Goal: Information Seeking & Learning: Find specific fact

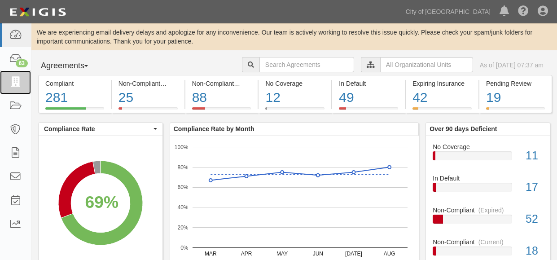
drag, startPoint x: 15, startPoint y: 87, endPoint x: 136, endPoint y: 71, distance: 122.2
click at [16, 87] on icon at bounding box center [15, 82] width 13 height 10
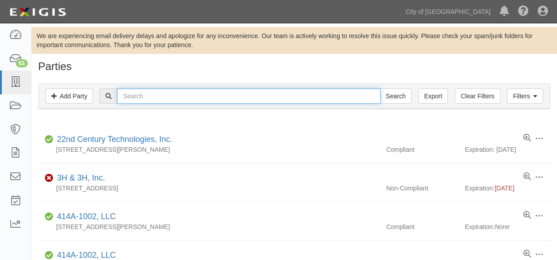
click at [170, 96] on input "text" at bounding box center [248, 95] width 263 height 15
type input "HAWAIIAN"
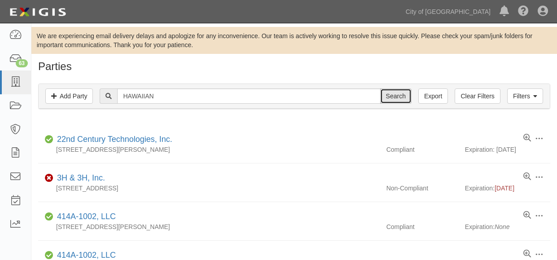
click at [401, 93] on input "Search" at bounding box center [395, 95] width 31 height 15
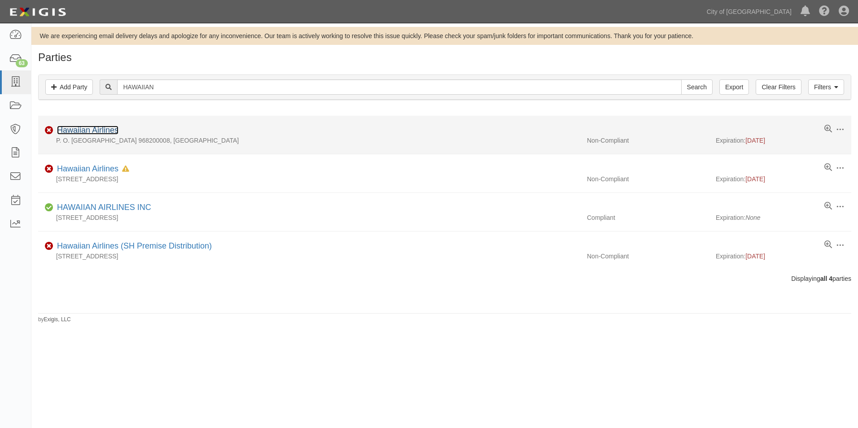
click at [107, 129] on link "Hawaiian Airlines" at bounding box center [87, 130] width 61 height 9
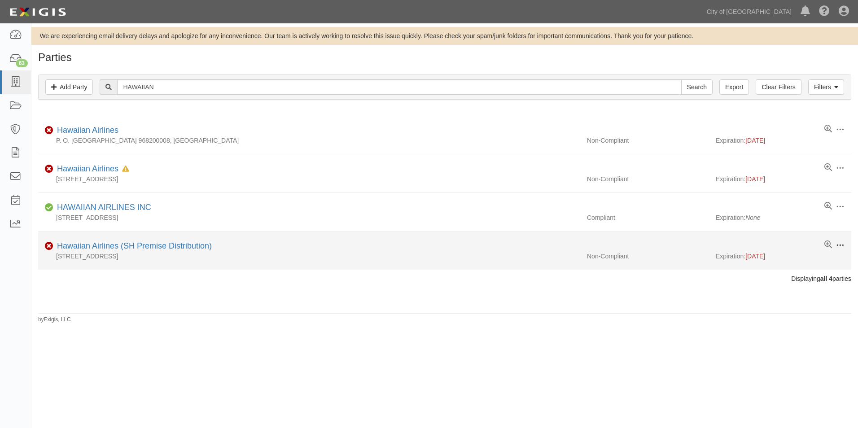
click at [556, 244] on span at bounding box center [840, 245] width 8 height 8
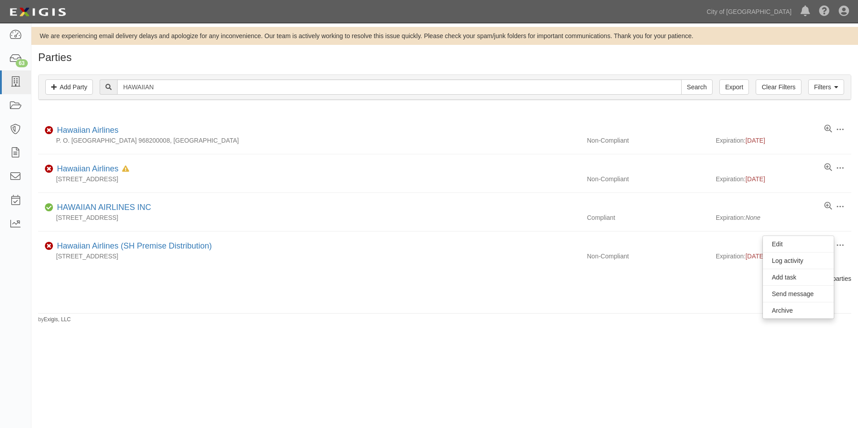
click at [304, 259] on div "Parties Add Party Filters Add Party Clear Filters Export HAWAIIAN Search Filter…" at bounding box center [444, 188] width 827 height 272
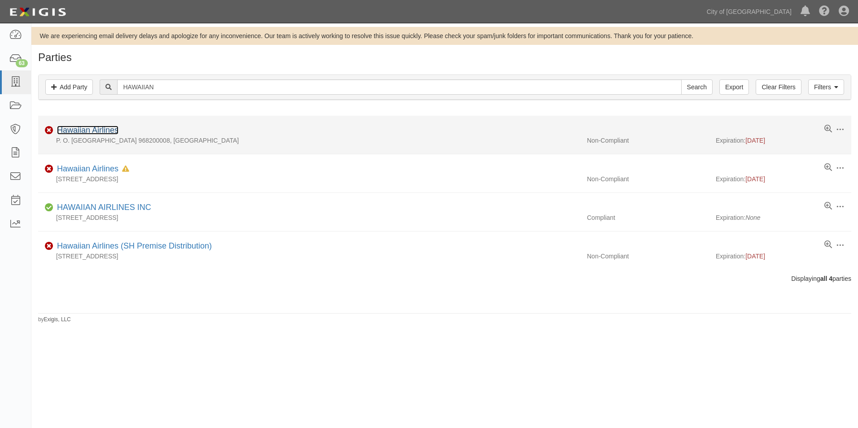
click at [98, 131] on link "Hawaiian Airlines" at bounding box center [87, 130] width 61 height 9
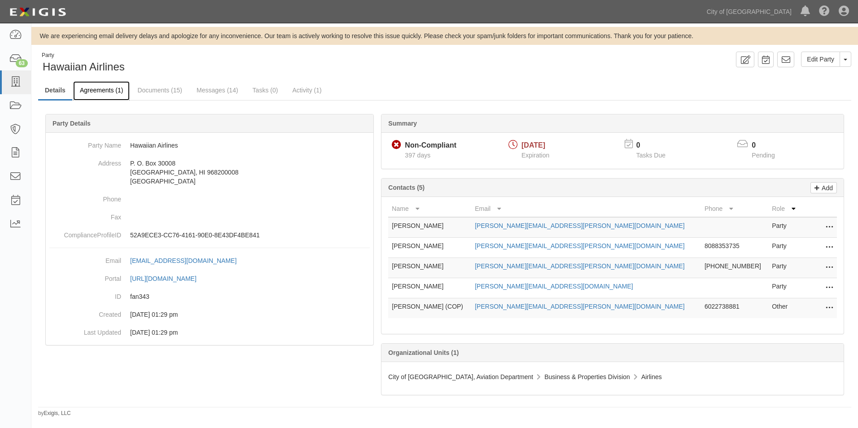
click at [101, 93] on link "Agreements (1)" at bounding box center [101, 90] width 57 height 19
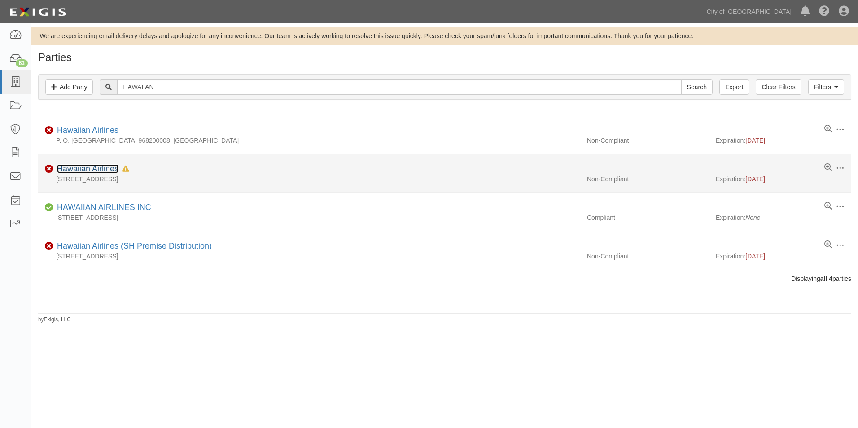
click at [101, 171] on link "Hawaiian Airlines" at bounding box center [87, 168] width 61 height 9
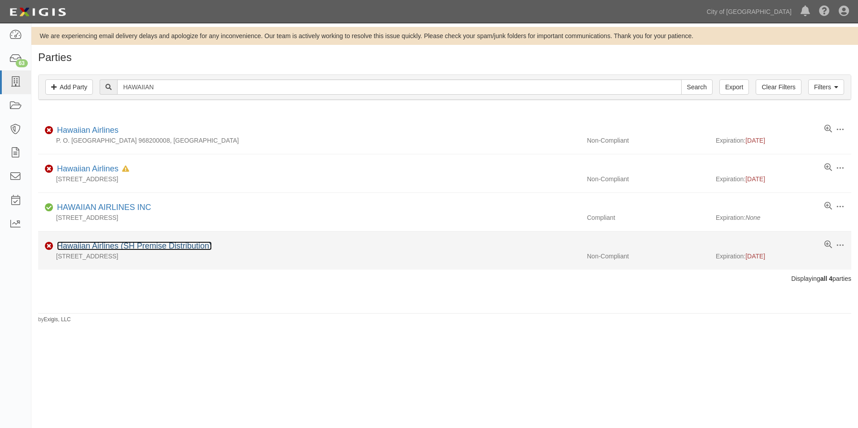
click at [150, 246] on link "Hawaiian Airlines (SH Premise Distribution)" at bounding box center [134, 245] width 155 height 9
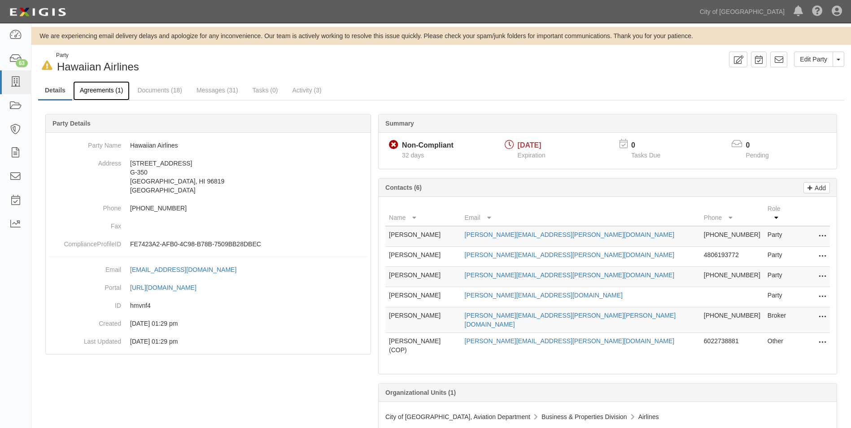
click at [96, 88] on link "Agreements (1)" at bounding box center [101, 90] width 57 height 19
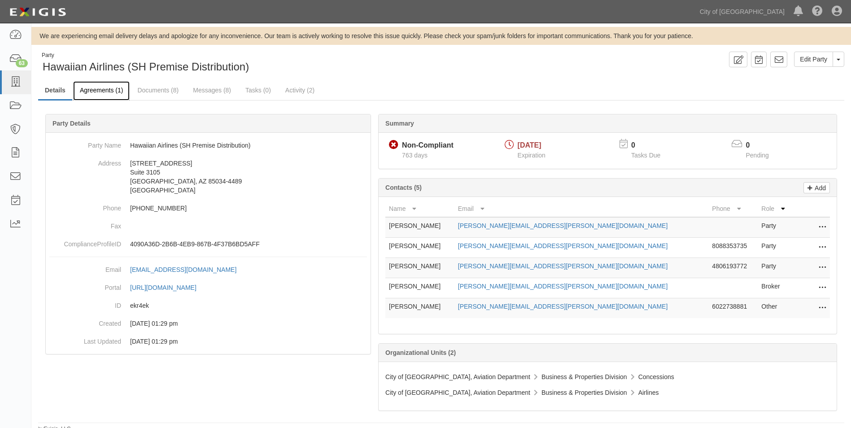
click at [105, 90] on link "Agreements (1)" at bounding box center [101, 90] width 57 height 19
drag, startPoint x: 837, startPoint y: 9, endPoint x: 838, endPoint y: 19, distance: 9.5
click at [837, 9] on icon at bounding box center [837, 11] width 10 height 11
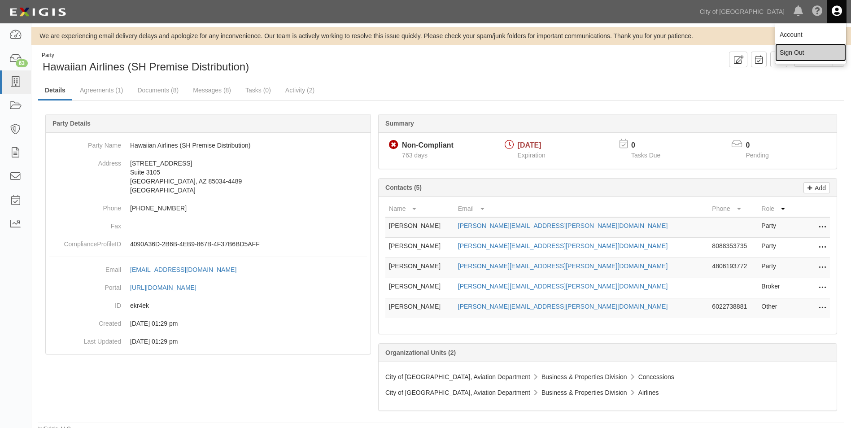
drag, startPoint x: 804, startPoint y: 51, endPoint x: 815, endPoint y: 51, distance: 11.2
click at [803, 51] on link "Sign Out" at bounding box center [810, 53] width 71 height 18
